Goal: Browse casually

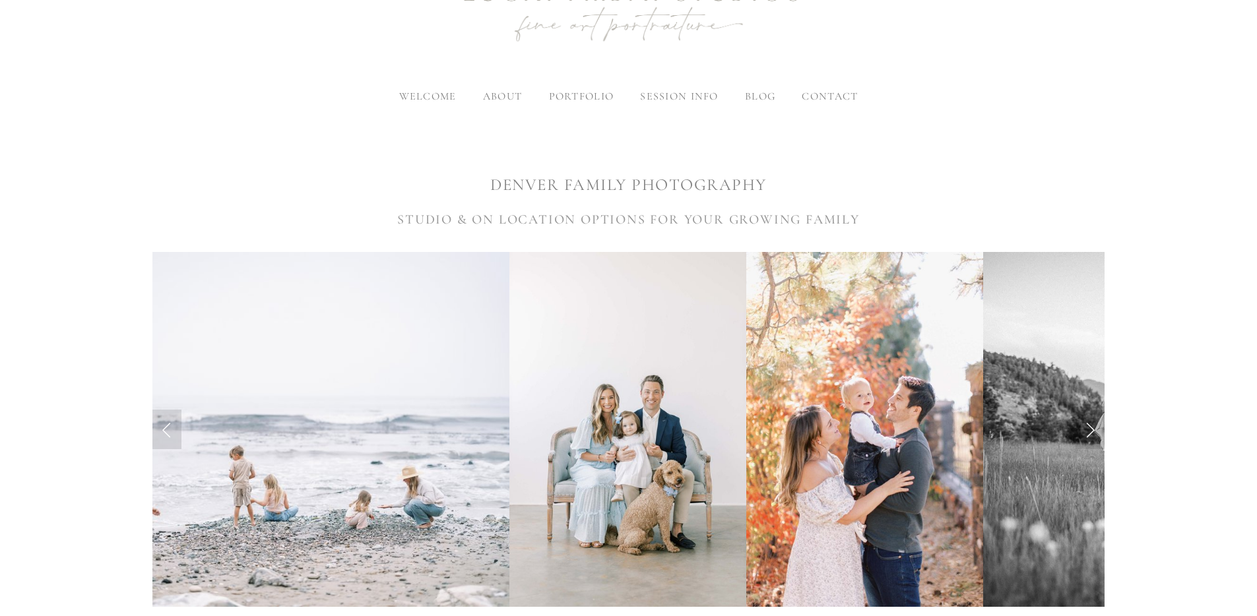
scroll to position [305, 0]
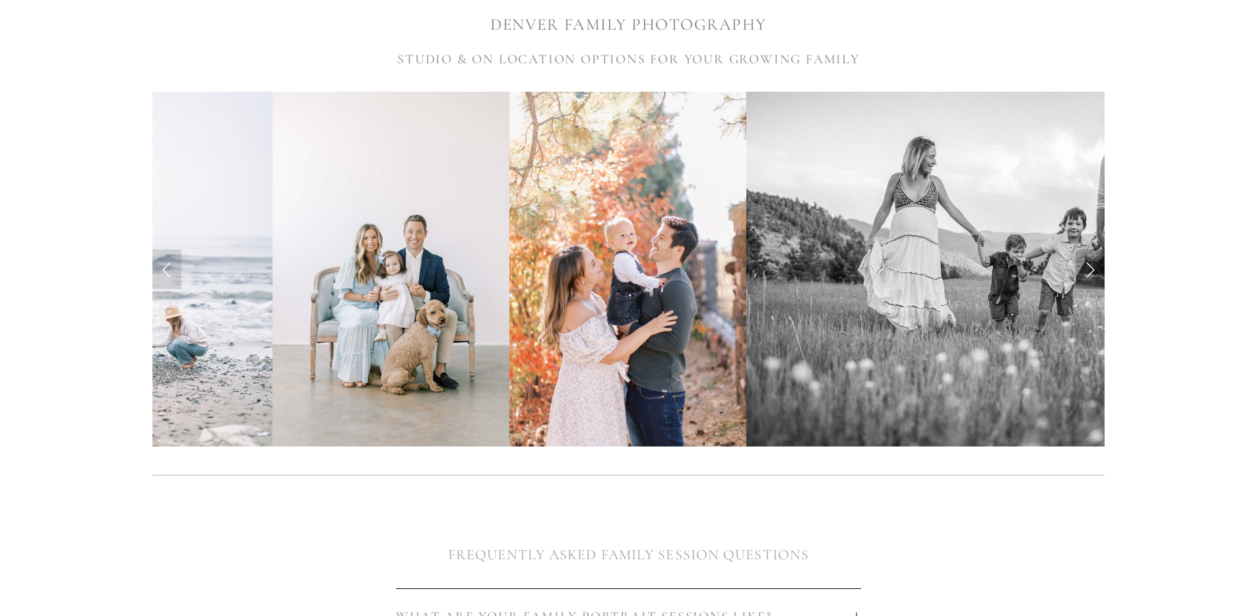
click at [1100, 263] on link "Next Slide" at bounding box center [1089, 269] width 29 height 40
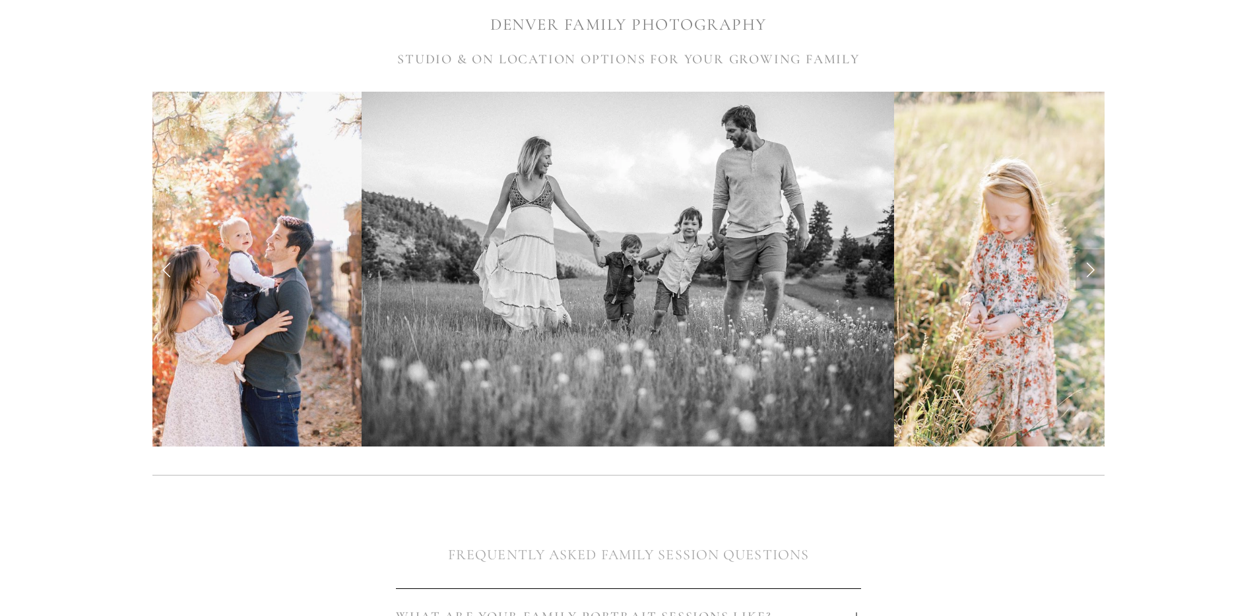
click at [1091, 265] on link "Next Slide" at bounding box center [1089, 269] width 29 height 40
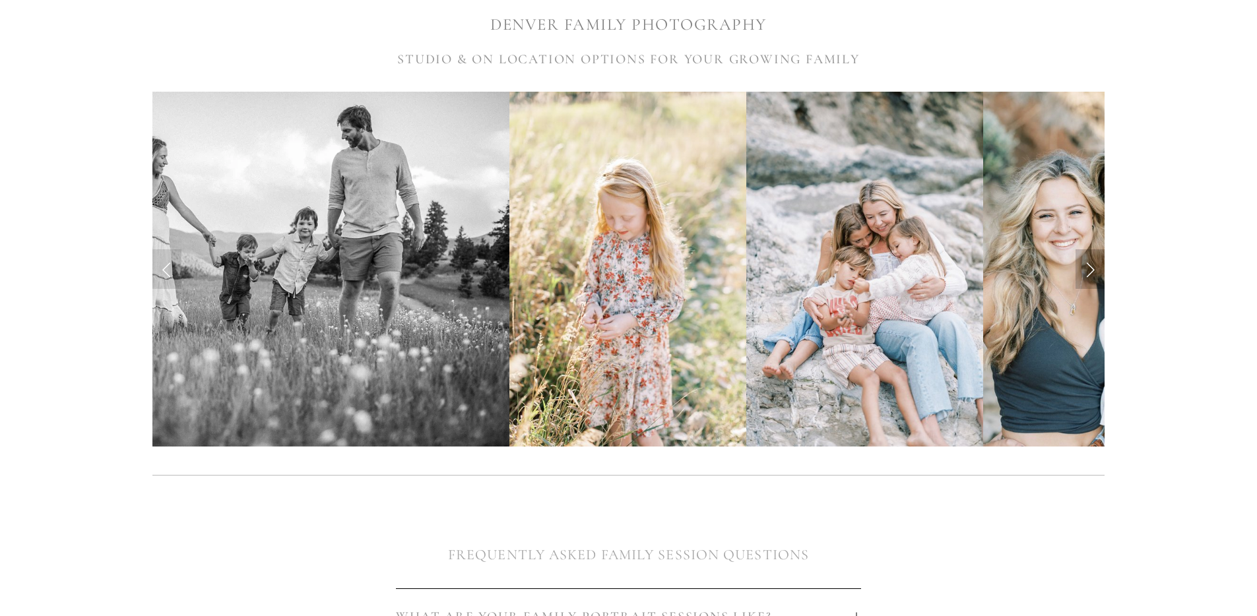
click at [1091, 265] on link "Next Slide" at bounding box center [1089, 269] width 29 height 40
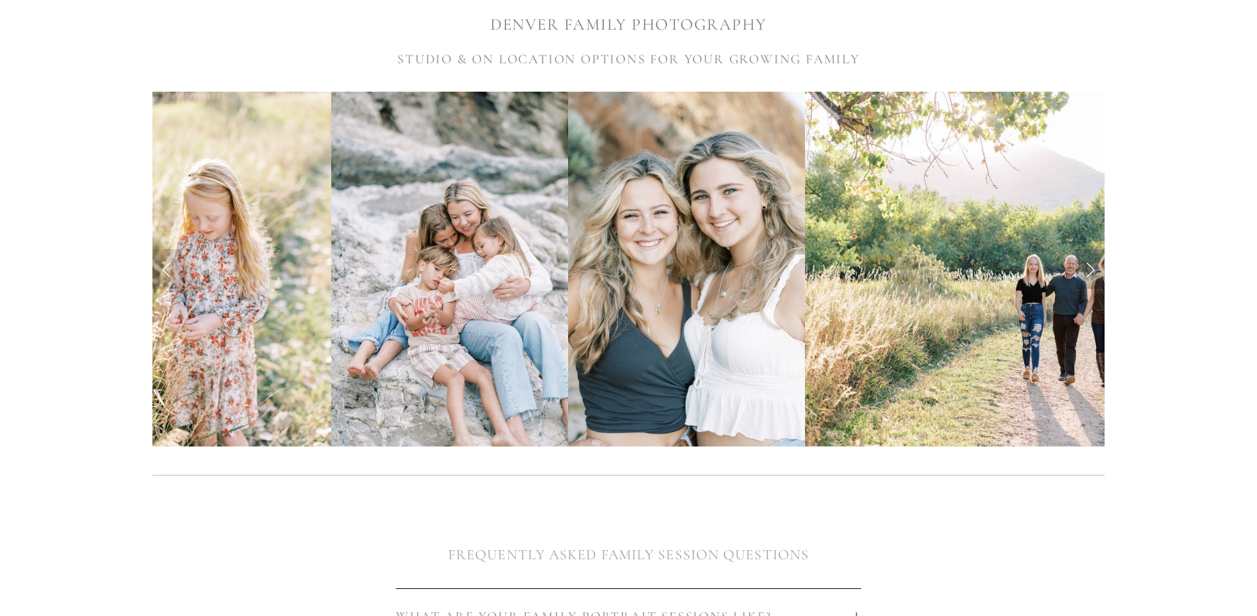
click at [1091, 265] on link "Next Slide" at bounding box center [1089, 269] width 29 height 40
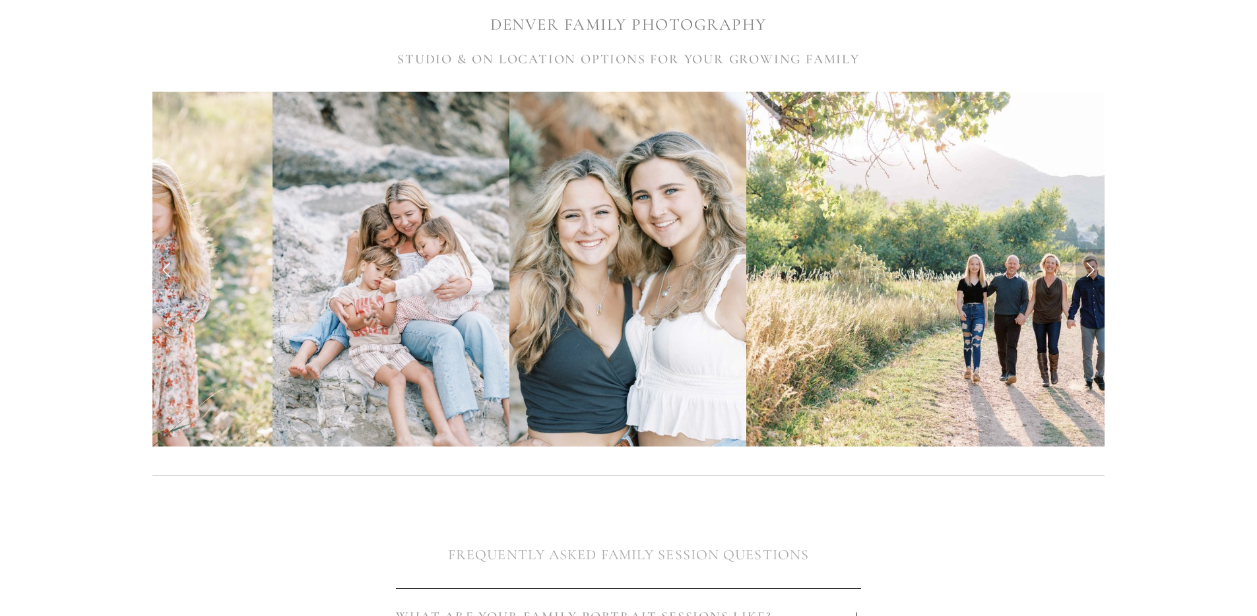
click at [1091, 265] on link "Next Slide" at bounding box center [1089, 269] width 29 height 40
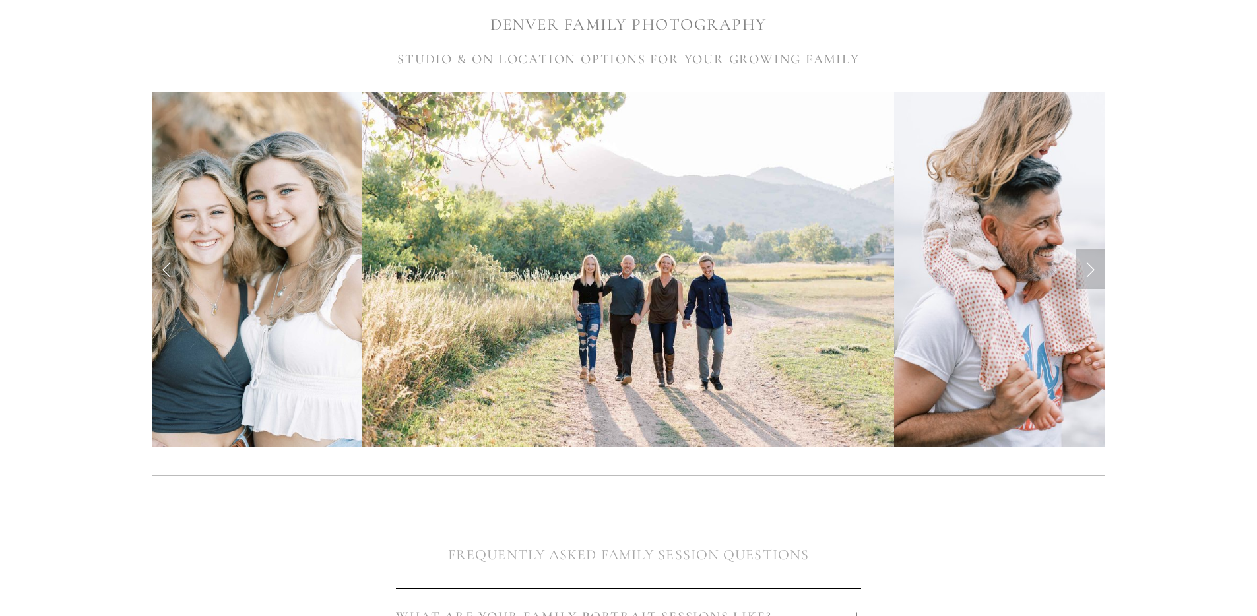
click at [1091, 265] on link "Next Slide" at bounding box center [1089, 269] width 29 height 40
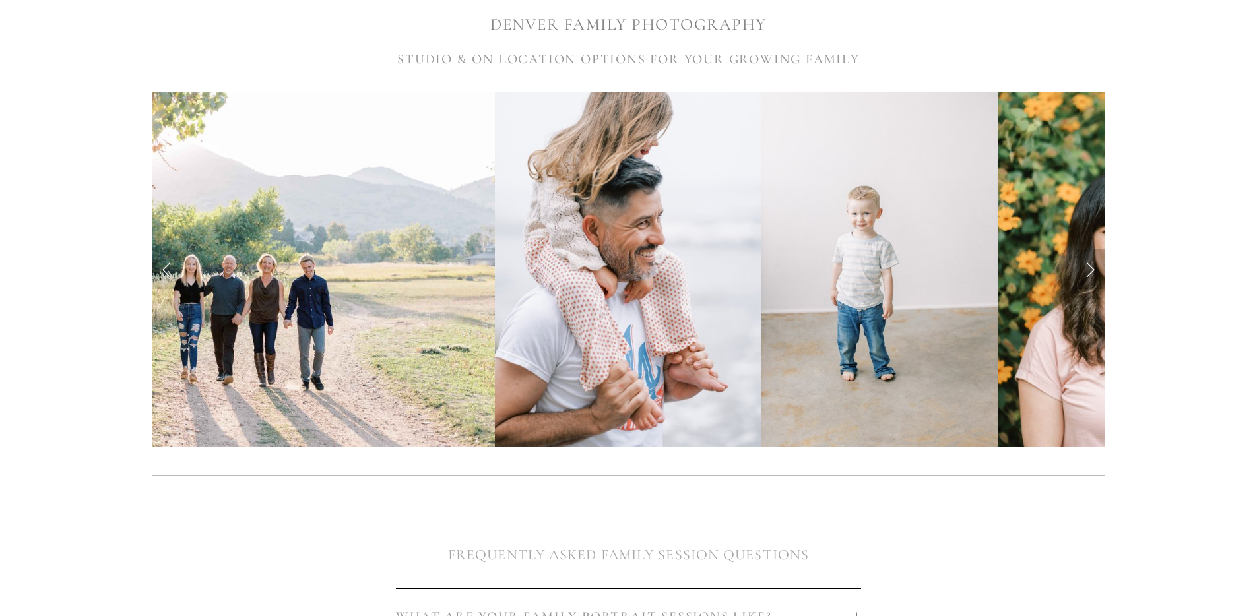
click at [1091, 265] on link "Next Slide" at bounding box center [1089, 269] width 29 height 40
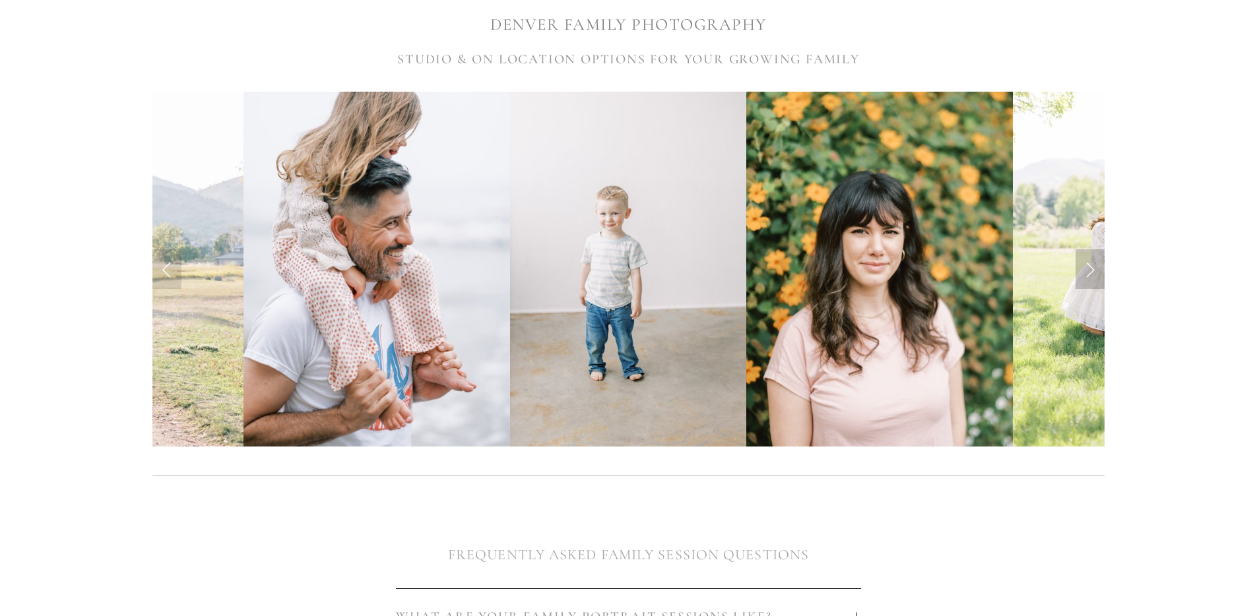
click at [1091, 265] on link "Next Slide" at bounding box center [1089, 269] width 29 height 40
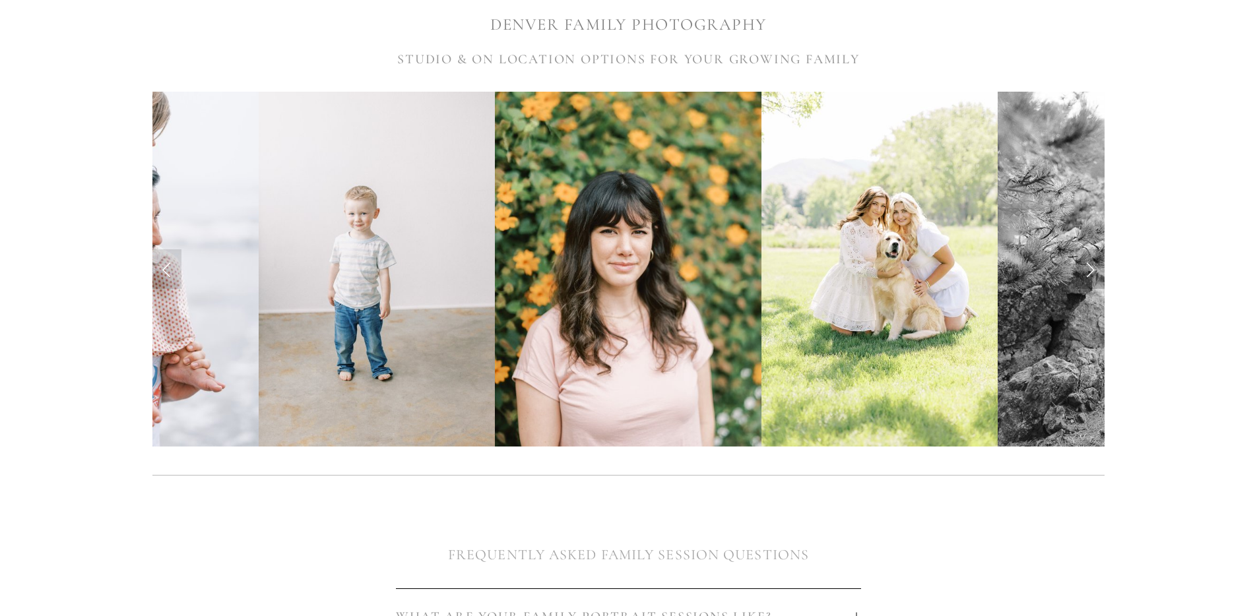
click at [1091, 265] on link "Next Slide" at bounding box center [1089, 269] width 29 height 40
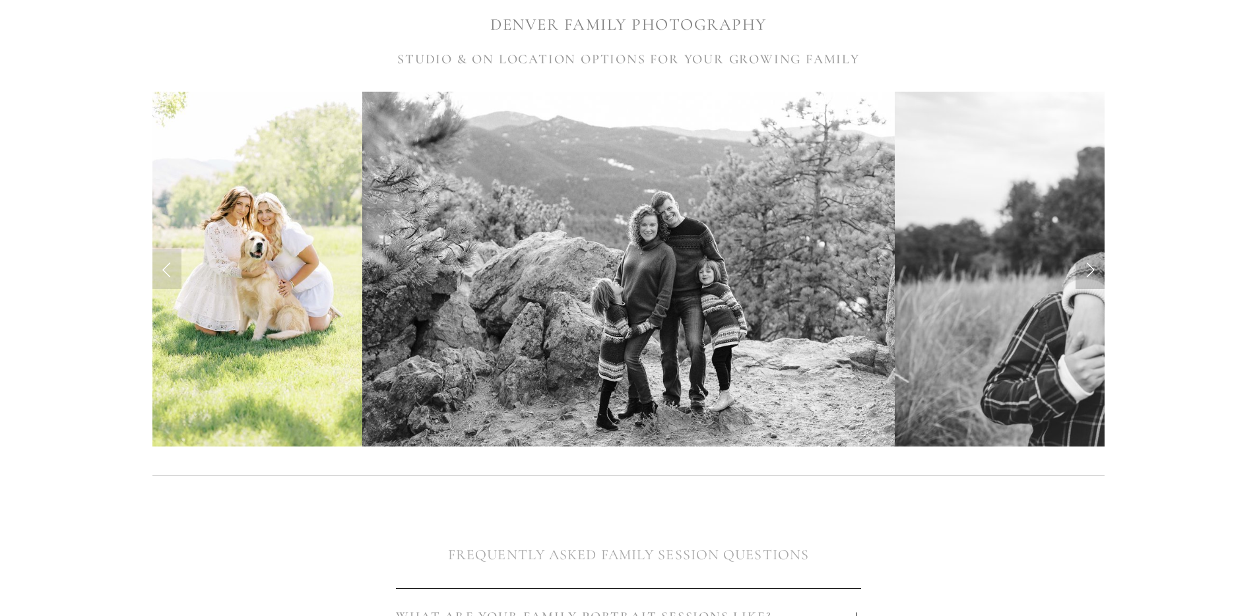
click at [1091, 265] on link "Next Slide" at bounding box center [1089, 269] width 29 height 40
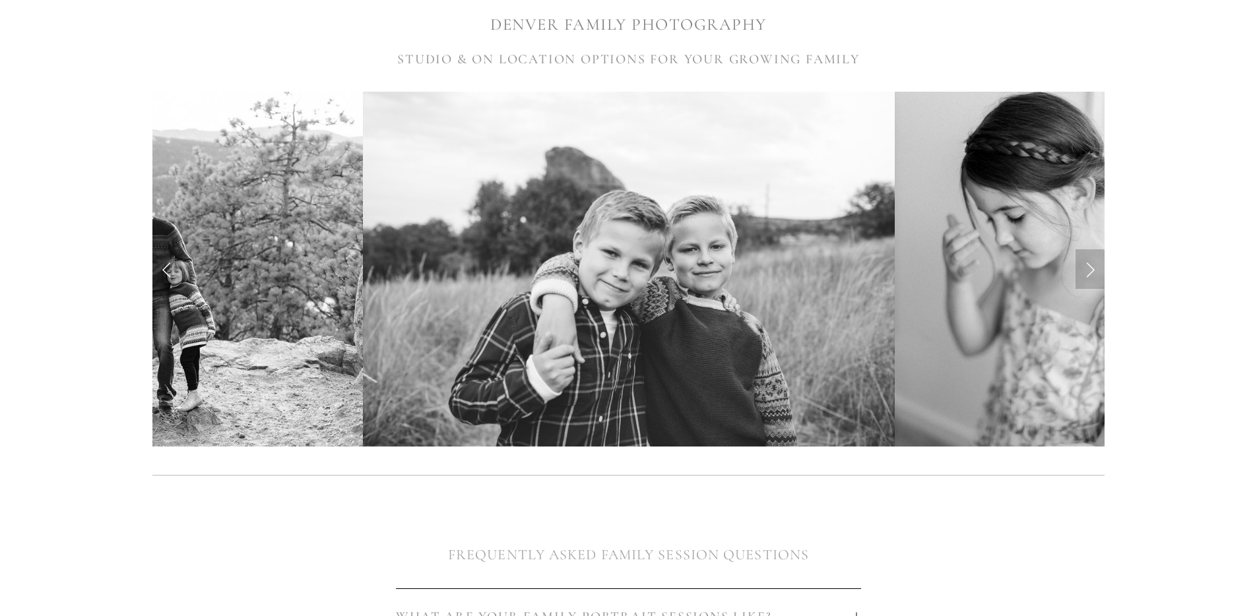
click at [1091, 265] on link "Next Slide" at bounding box center [1089, 269] width 29 height 40
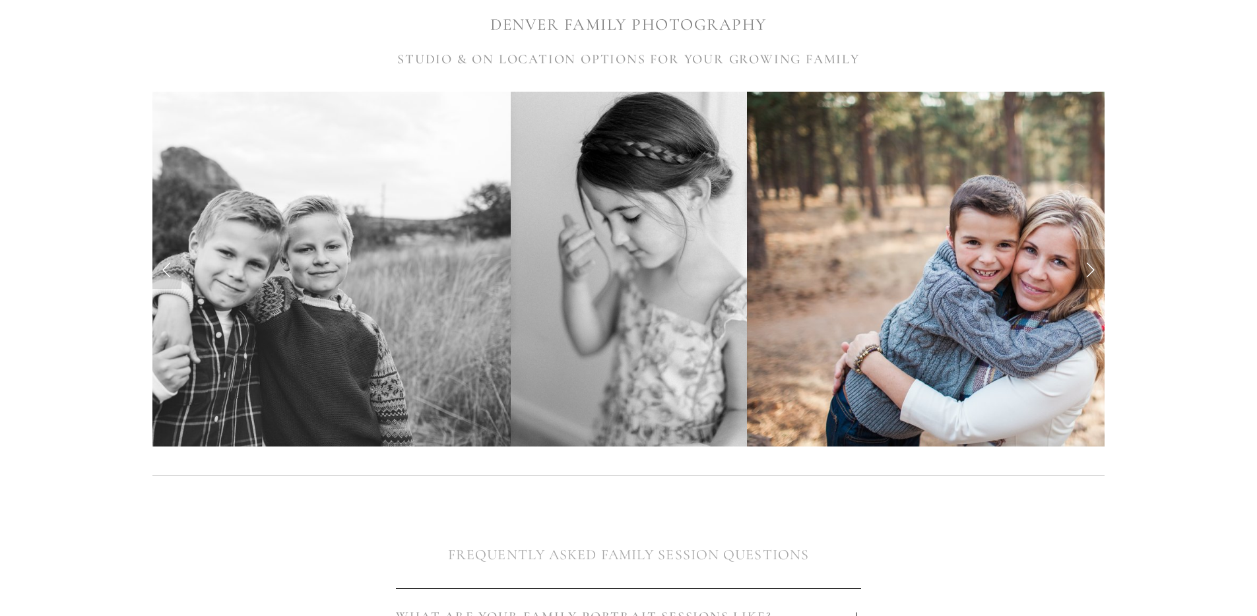
click at [1091, 265] on link "Next Slide" at bounding box center [1089, 269] width 29 height 40
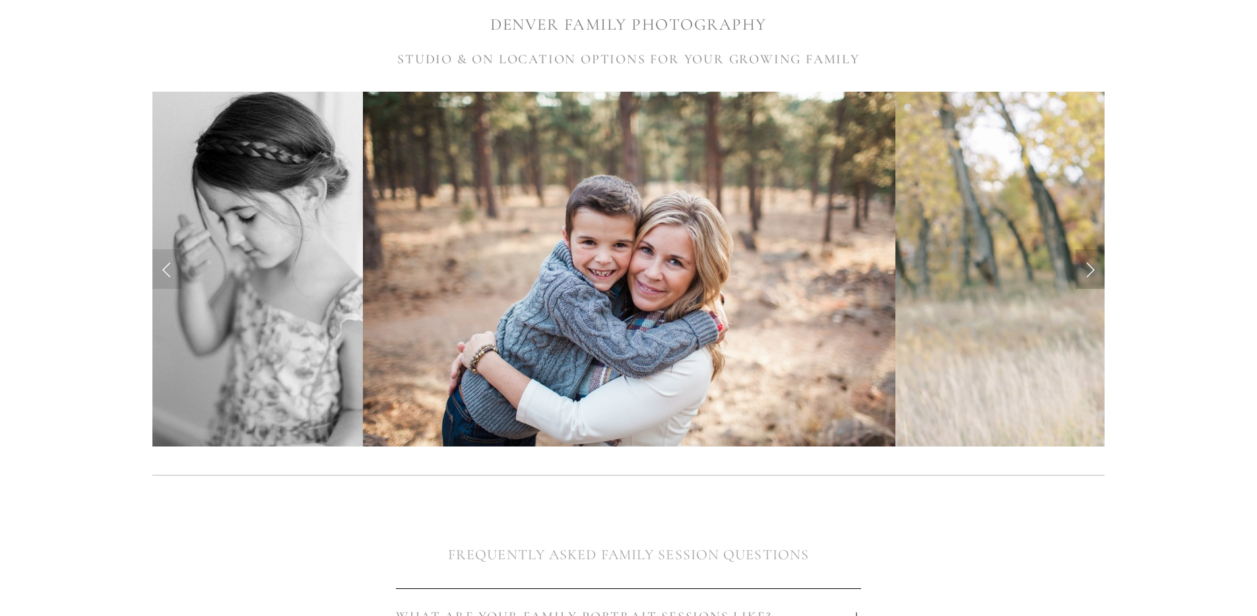
click at [1091, 265] on link "Next Slide" at bounding box center [1089, 269] width 29 height 40
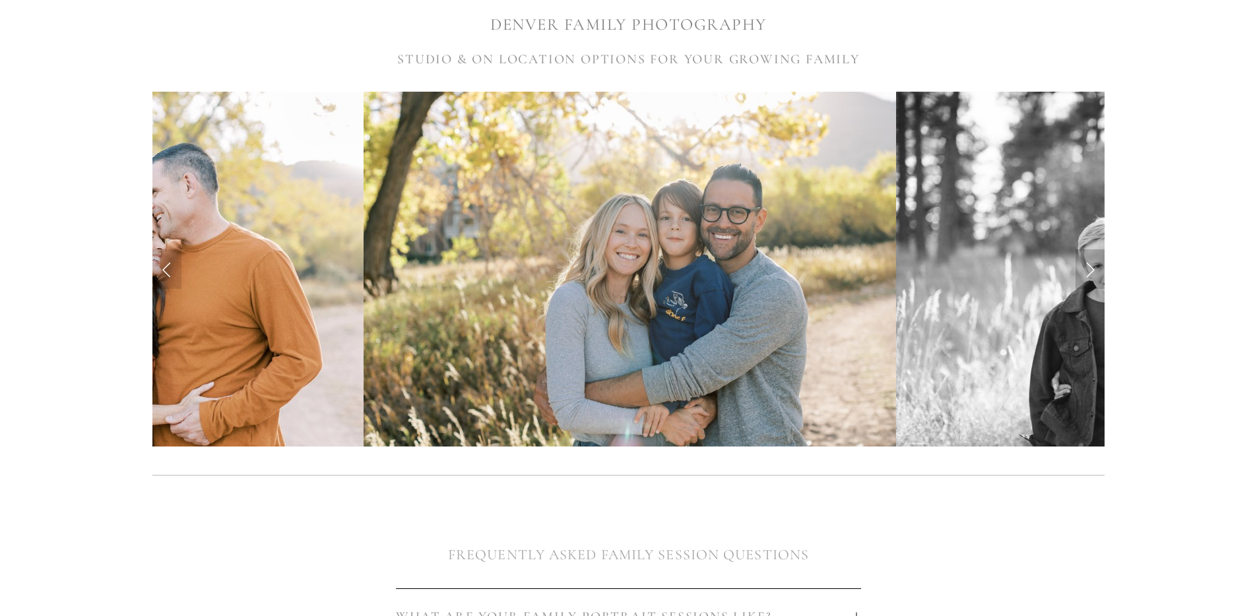
click at [1091, 265] on link "Next Slide" at bounding box center [1089, 269] width 29 height 40
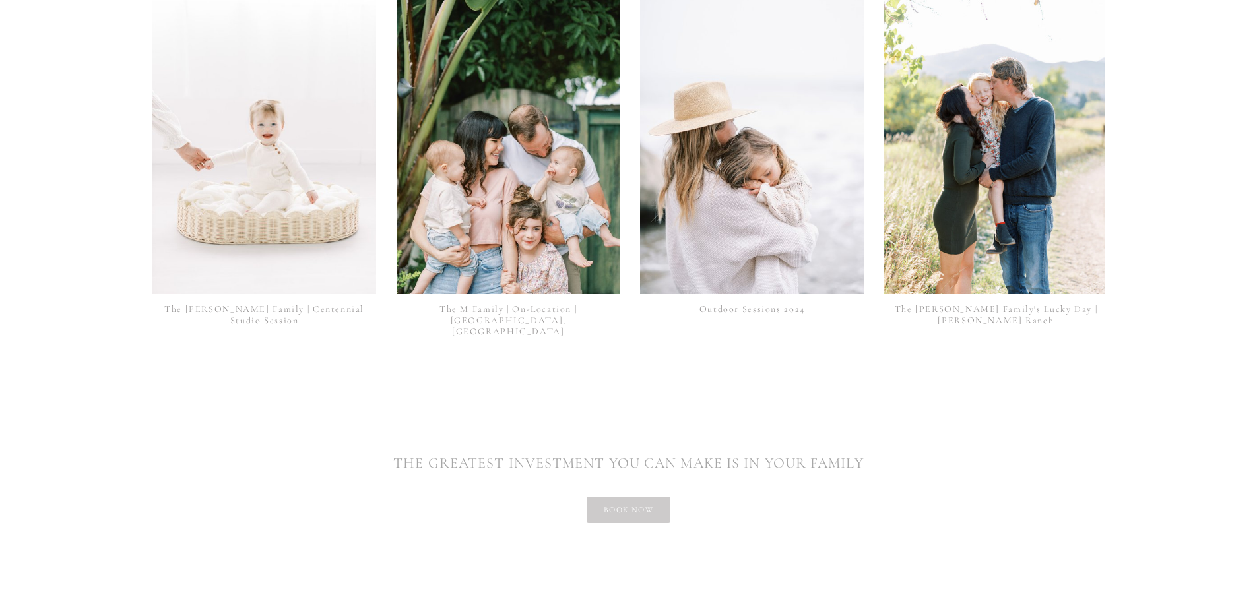
scroll to position [3322, 0]
